Goal: Use online tool/utility: Utilize a website feature to perform a specific function

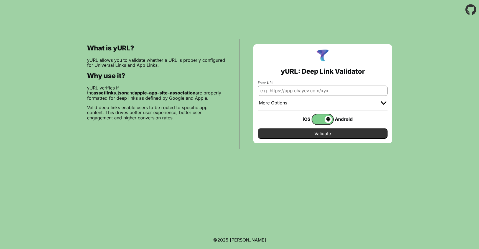
click at [320, 119] on span at bounding box center [322, 119] width 20 height 7
click at [0, 0] on input "checkbox" at bounding box center [0, 0] width 0 height 0
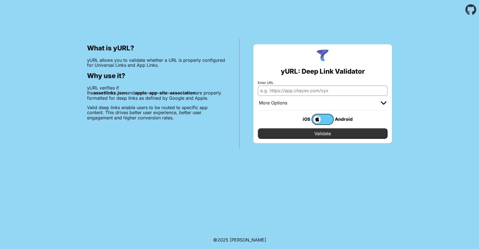
click at [320, 119] on span at bounding box center [316, 119] width 9 height 7
click at [0, 0] on input "checkbox" at bounding box center [0, 0] width 0 height 0
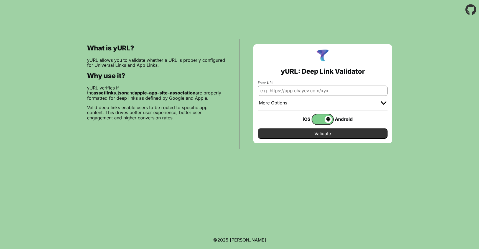
click at [320, 119] on span at bounding box center [322, 119] width 20 height 7
click at [0, 0] on input "checkbox" at bounding box center [0, 0] width 0 height 0
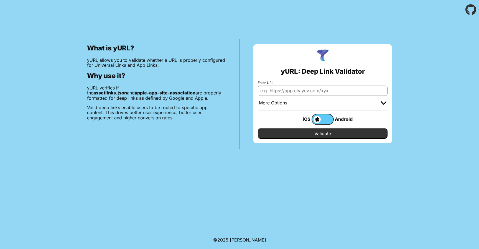
click at [320, 119] on span at bounding box center [316, 119] width 9 height 7
click at [0, 0] on input "checkbox" at bounding box center [0, 0] width 0 height 0
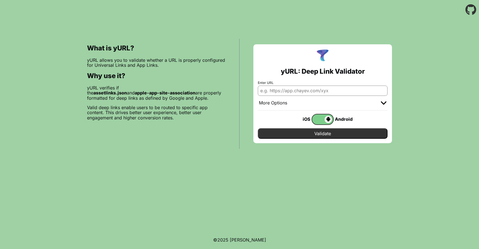
click at [320, 119] on span at bounding box center [322, 119] width 20 height 7
click at [0, 0] on input "checkbox" at bounding box center [0, 0] width 0 height 0
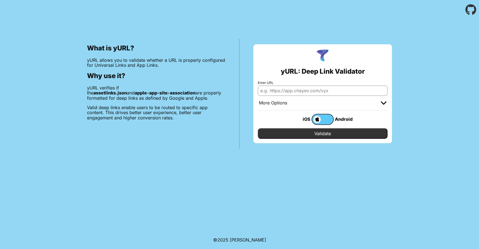
click at [127, 90] on b "assetlinks.json" at bounding box center [110, 93] width 34 height 6
drag, startPoint x: 136, startPoint y: 86, endPoint x: 154, endPoint y: 86, distance: 17.2
click at [127, 90] on b "assetlinks.json" at bounding box center [110, 93] width 34 height 6
copy b "assetlinks.json"
click at [140, 94] on b "apple-app-site-association" at bounding box center [165, 93] width 61 height 6
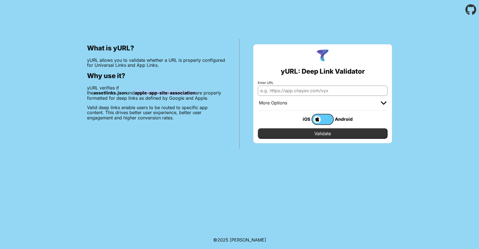
drag, startPoint x: 140, startPoint y: 94, endPoint x: 90, endPoint y: 93, distance: 49.9
click at [135, 93] on b "apple-app-site-association" at bounding box center [165, 93] width 61 height 6
copy b "apple-app-site-association"
